Goal: Transaction & Acquisition: Subscribe to service/newsletter

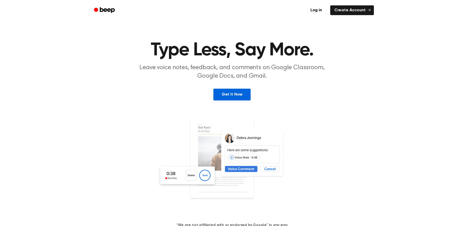
click at [244, 92] on link "Get It Now" at bounding box center [231, 95] width 37 height 12
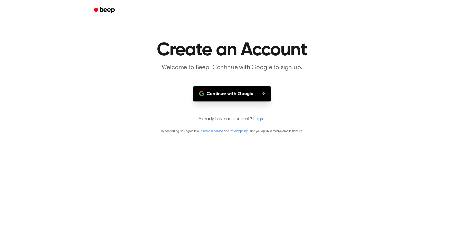
click at [244, 92] on button "Continue with Google" at bounding box center [232, 94] width 78 height 15
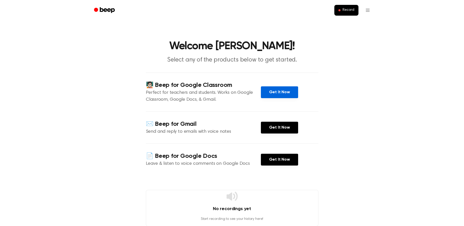
click at [270, 94] on link "Get It Now" at bounding box center [279, 93] width 37 height 12
